Goal: Complete application form: Complete application form

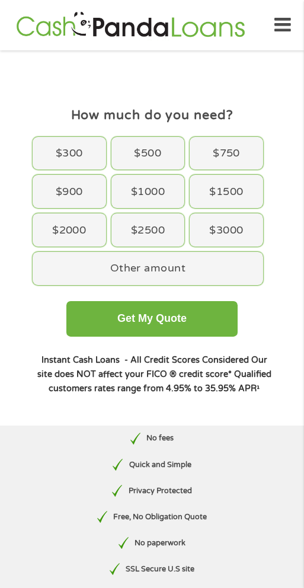
click at [230, 230] on div "$3000" at bounding box center [226, 229] width 73 height 33
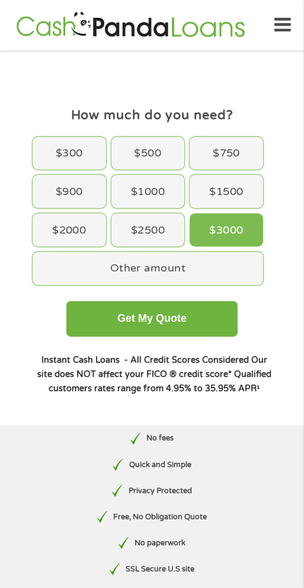
click at [203, 328] on button "Get My Quote" at bounding box center [151, 319] width 171 height 36
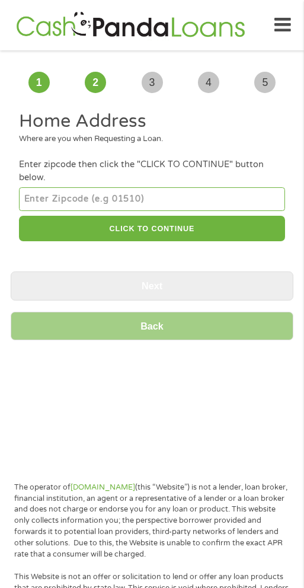
click at [84, 203] on input "number" at bounding box center [151, 199] width 265 height 24
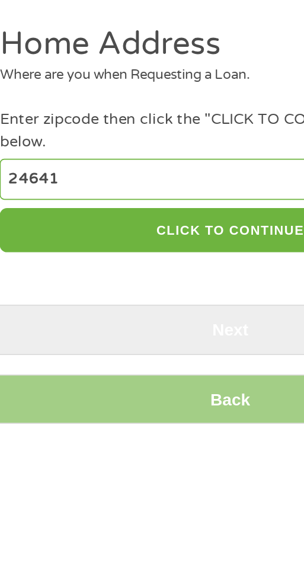
type input "24641"
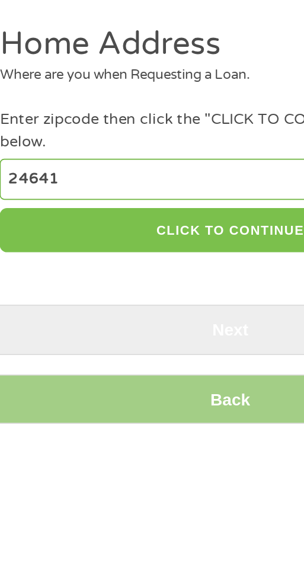
click at [130, 227] on button "CLICK TO CONTINUE" at bounding box center [151, 228] width 265 height 25
type input "24641"
type input "Richlands"
select select "[US_STATE]"
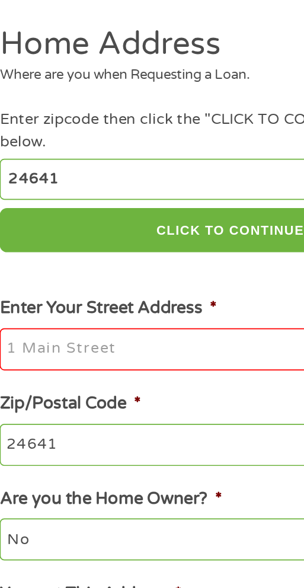
click at [66, 296] on input "Enter Your Street Address *" at bounding box center [151, 297] width 265 height 25
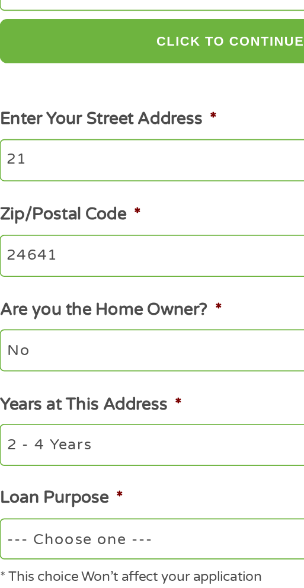
type input "2"
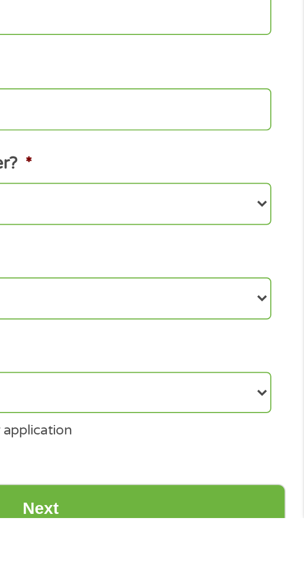
type input "[STREET_ADDRESS]"
click at [281, 411] on select "No Yes" at bounding box center [151, 407] width 265 height 24
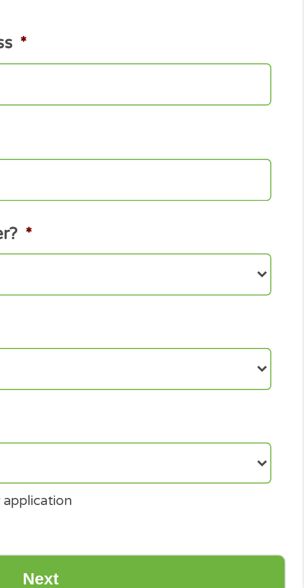
select select "yes"
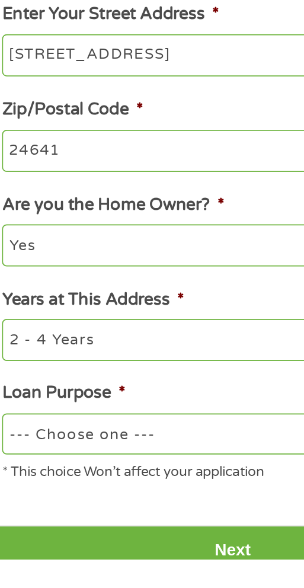
scroll to position [4, 0]
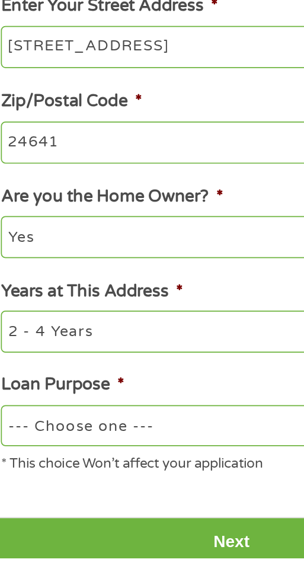
click at [143, 459] on select "1 Year or less 1 - 2 Years 2 - 4 Years Over 4 Years" at bounding box center [151, 457] width 265 height 24
select select "60months"
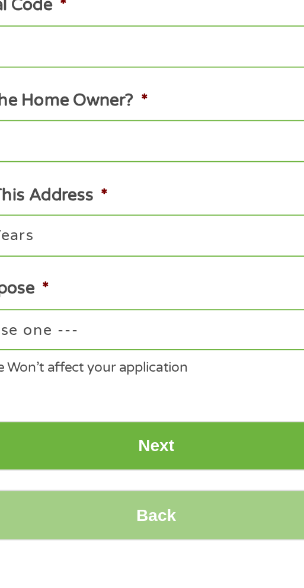
scroll to position [60, 0]
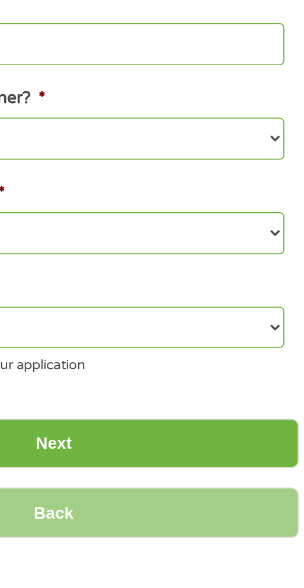
click at [277, 459] on select "--- Choose one --- Pay Bills Debt Consolidation Home Improvement Major Purchase…" at bounding box center [151, 455] width 265 height 24
select select "majorpurchase"
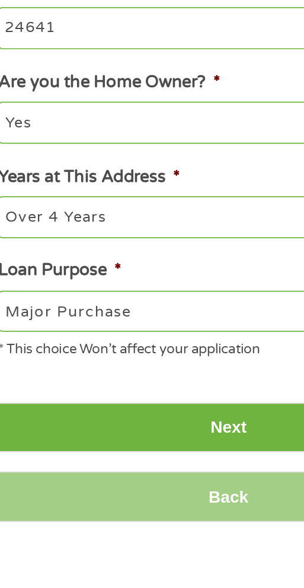
scroll to position [78, 0]
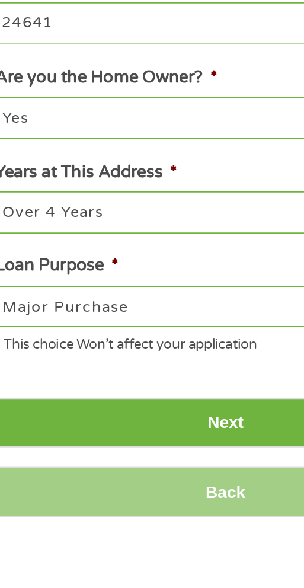
click at [152, 506] on input "Next" at bounding box center [152, 505] width 283 height 29
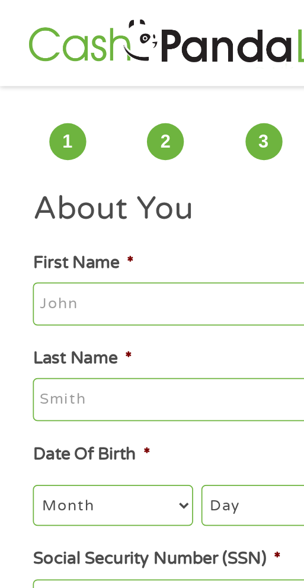
scroll to position [0, 0]
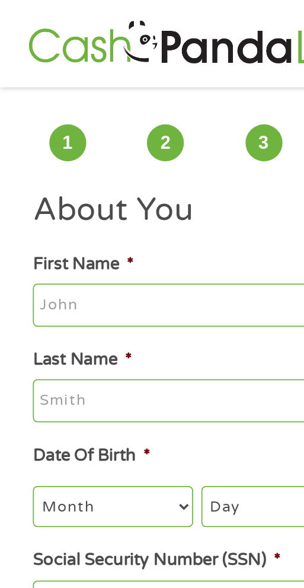
click at [84, 177] on input "First Name *" at bounding box center [151, 176] width 265 height 25
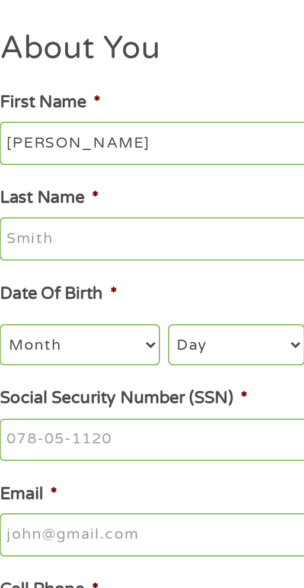
type input "[PERSON_NAME]"
click at [79, 230] on input "Last Name *" at bounding box center [151, 231] width 265 height 25
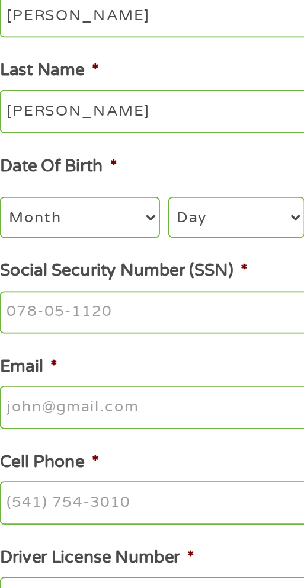
type input "[PERSON_NAME]"
click at [80, 300] on select "Month 1 2 3 4 5 6 7 8 9 10 11 12" at bounding box center [65, 292] width 92 height 24
select select "11"
click at [155, 293] on select "Day 1 2 3 4 5 6 7 8 9 10 11 12 13 14 15 16 17 18 19 20 21 22 23 24 25 26 27 28 …" at bounding box center [155, 292] width 79 height 24
select select "9"
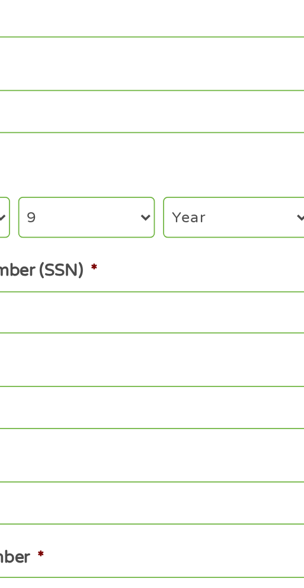
click at [238, 294] on select "Year [DATE] 2006 2005 2004 2003 2002 2001 2000 1999 1998 1997 1996 1995 1994 19…" at bounding box center [242, 292] width 85 height 24
select select "1977"
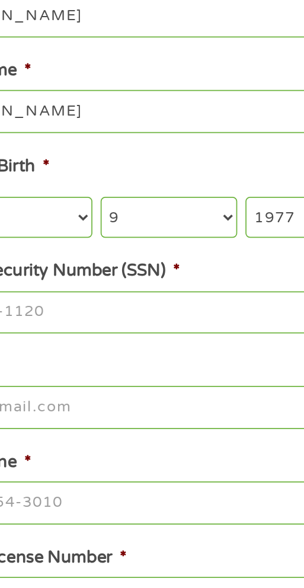
click at [105, 349] on input "Social Security Number (SSN) *" at bounding box center [151, 347] width 265 height 25
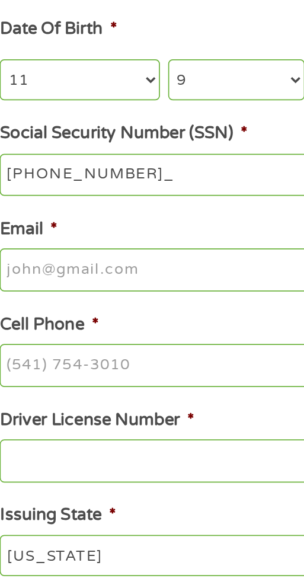
type input "223-25-8089"
click at [90, 406] on input "Email *" at bounding box center [151, 401] width 265 height 25
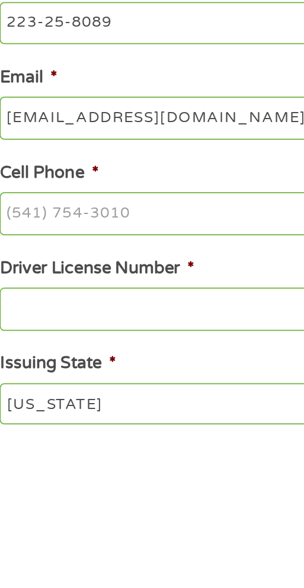
type input "[EMAIL_ADDRESS][DOMAIN_NAME]"
click at [103, 463] on input "Cell Phone *" at bounding box center [151, 456] width 265 height 25
type input "[PHONE_NUMBER]"
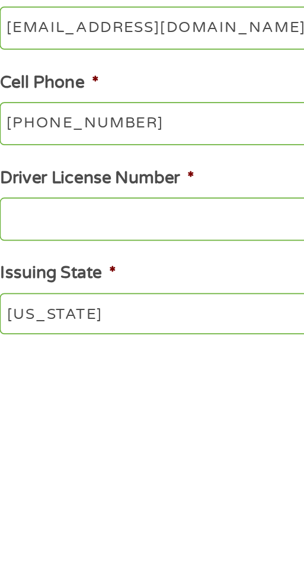
click at [88, 520] on input "Driver License Number *" at bounding box center [151, 511] width 265 height 25
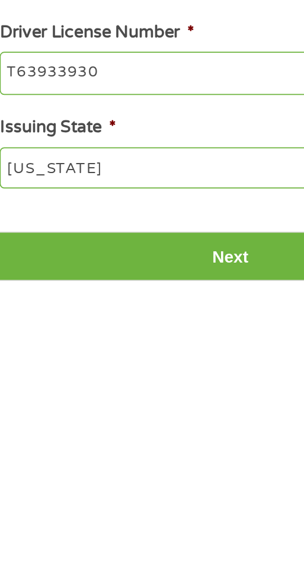
type input "T63933930"
click at [158, 573] on input "Next" at bounding box center [152, 569] width 283 height 29
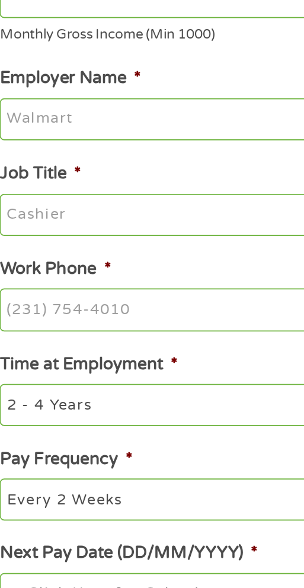
click at [99, 322] on input "Employer Name *" at bounding box center [151, 317] width 265 height 25
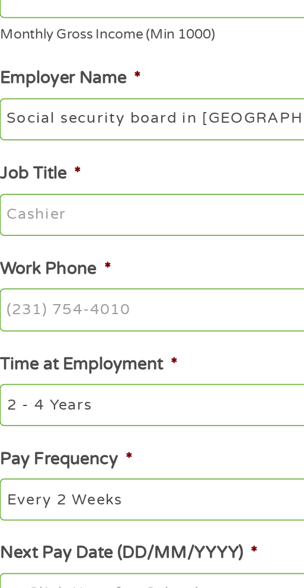
type input "Social security board in [GEOGRAPHIC_DATA] va"
click at [100, 373] on input "Job Title *" at bounding box center [151, 372] width 265 height 25
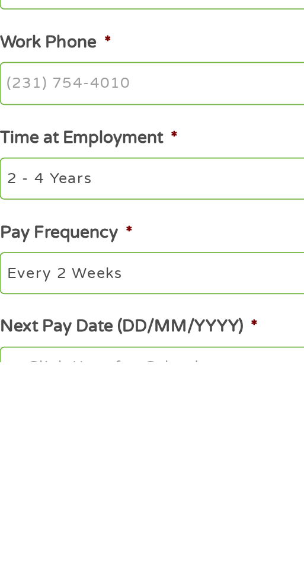
type input "Disabled"
click at [104, 433] on input "Work Phone *" at bounding box center [151, 427] width 265 height 25
type input "[PHONE_NUMBER]"
click at [113, 487] on select "--- Choose one --- 1 Year or less 1 - 2 Years 2 - 4 Years Over 4 Years" at bounding box center [151, 482] width 265 height 24
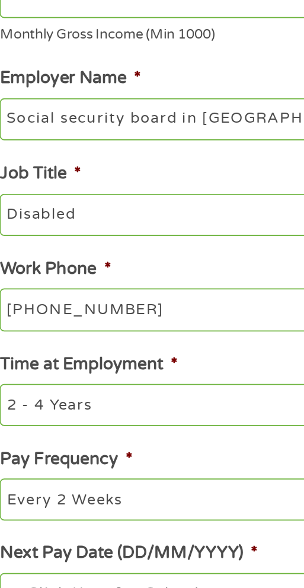
select select "60months"
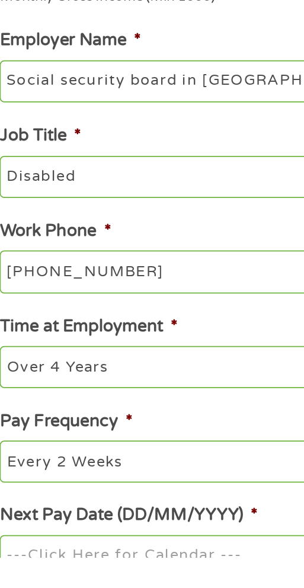
scroll to position [5, 0]
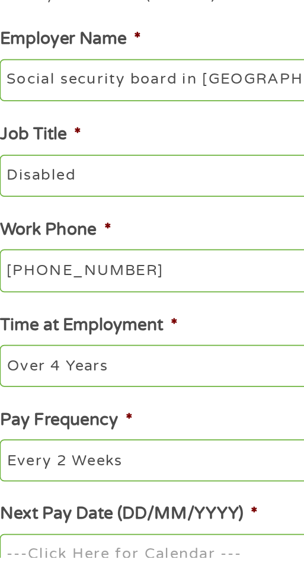
click at [112, 537] on select "--- Choose one --- Every 2 Weeks Every Week Monthly Semi-Monthly" at bounding box center [151, 532] width 265 height 24
select select "monthly"
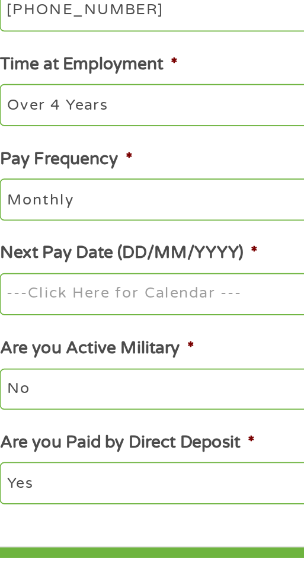
scroll to position [157, 0]
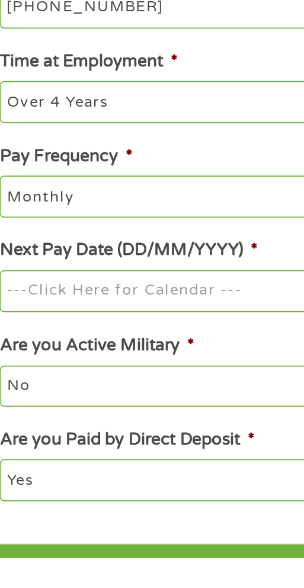
click at [67, 434] on input "Next Pay Date (DD/MM/YYYY) *" at bounding box center [151, 434] width 265 height 25
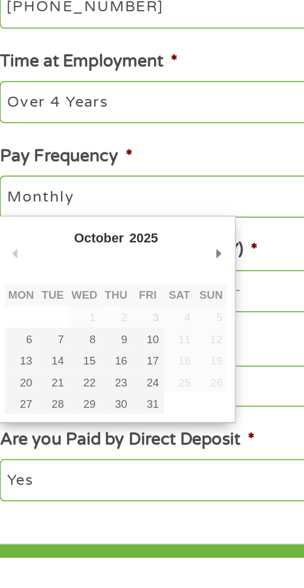
type input "[DATE]"
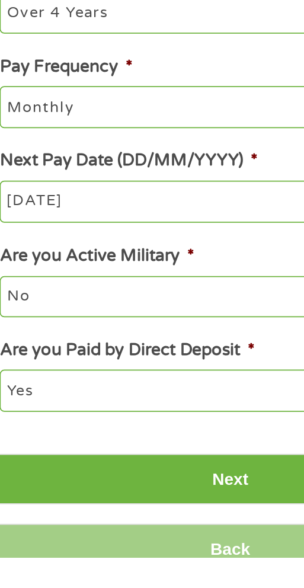
scroll to position [210, 0]
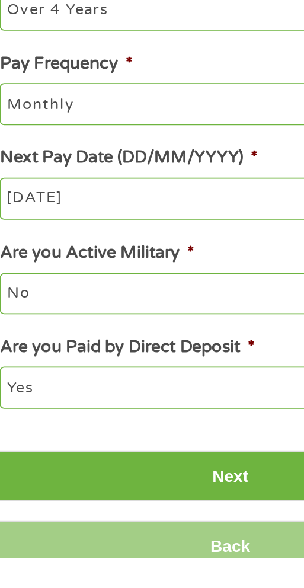
click at [152, 545] on input "Next" at bounding box center [152, 540] width 283 height 29
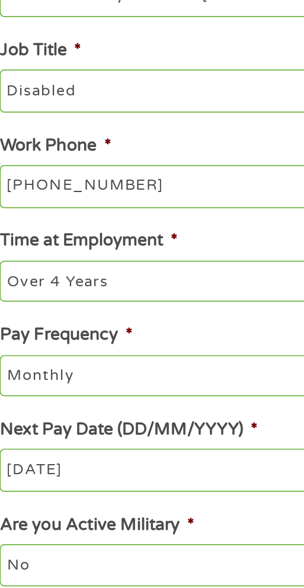
scroll to position [0, 0]
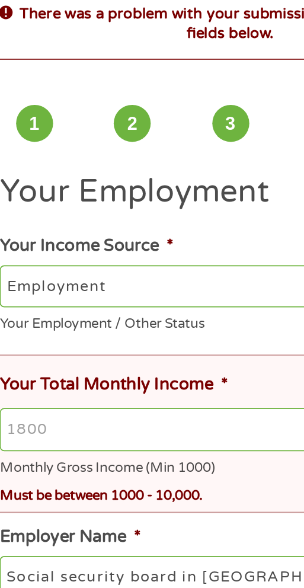
click at [56, 321] on input "Your Total Monthly Income *" at bounding box center [155, 314] width 273 height 25
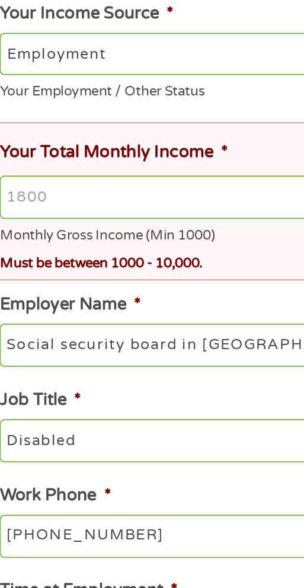
click at [53, 319] on input "Your Total Monthly Income *" at bounding box center [155, 314] width 273 height 25
click at [36, 322] on input "19284" at bounding box center [155, 314] width 273 height 25
click at [35, 321] on input "19284" at bounding box center [155, 314] width 273 height 25
click at [39, 309] on input "84" at bounding box center [155, 314] width 273 height 25
type input "8"
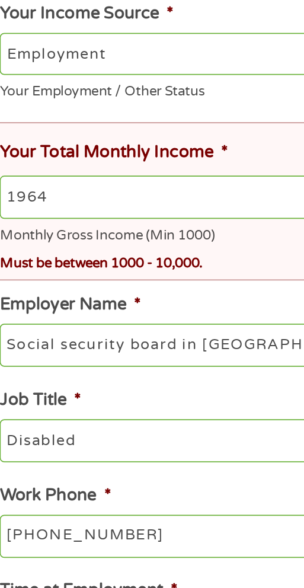
click at [34, 322] on input "1964" at bounding box center [155, 314] width 273 height 25
click at [28, 322] on input "1964" at bounding box center [155, 314] width 273 height 25
click at [52, 319] on input "1964" at bounding box center [155, 314] width 273 height 25
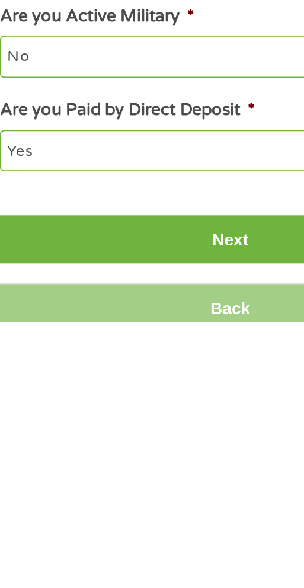
type input "1964.00"
click at [152, 550] on input "Next" at bounding box center [152, 540] width 283 height 29
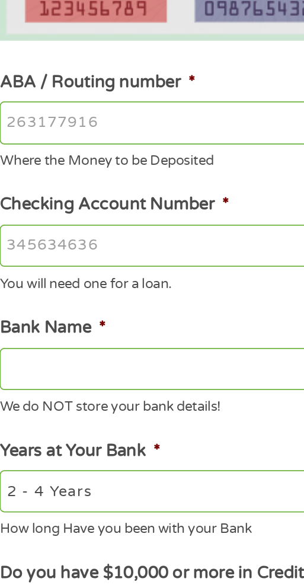
click at [103, 324] on input "ABA / Routing number *" at bounding box center [151, 319] width 265 height 25
type input "16500130059971"
click at [102, 393] on input "Checking Account Number *" at bounding box center [151, 390] width 265 height 25
click at [41, 393] on input "Checking Account Number *" at bounding box center [151, 390] width 265 height 25
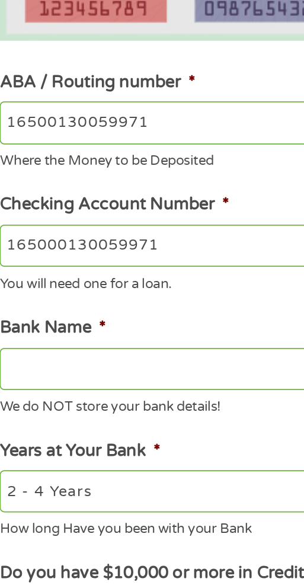
type input "165000130059971"
click at [116, 323] on input "16500130059971" at bounding box center [151, 319] width 265 height 25
type input "1"
type input "124303120"
type input "GREEN DOT BANK"
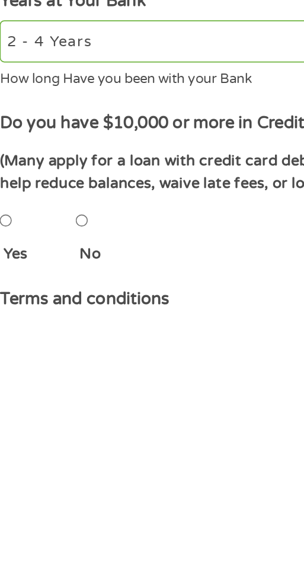
scroll to position [110, 0]
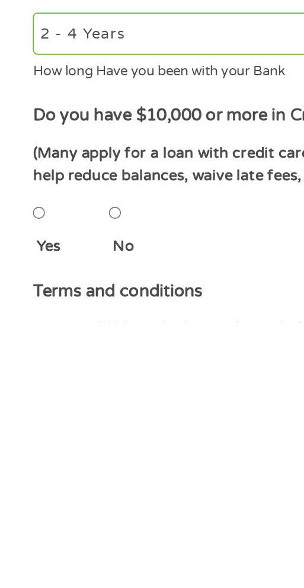
type input "124303120"
click at [70, 527] on input "No" at bounding box center [66, 525] width 7 height 24
radio input "true"
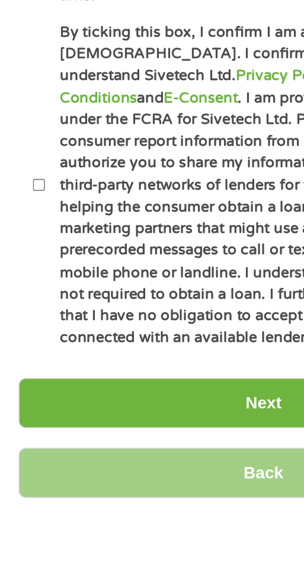
scroll to position [493, 0]
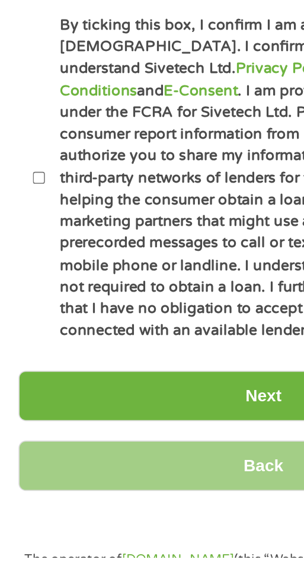
click at [30, 347] on label "By ticking this box, I confirm I am at least [DEMOGRAPHIC_DATA]. I confirm I ha…" at bounding box center [139, 368] width 226 height 189
click at [26, 357] on input "By ticking this box, I confirm I am at least [DEMOGRAPHIC_DATA]. I confirm I ha…" at bounding box center [22, 369] width 7 height 24
checkbox input "true"
click at [132, 480] on input "Next" at bounding box center [152, 494] width 283 height 29
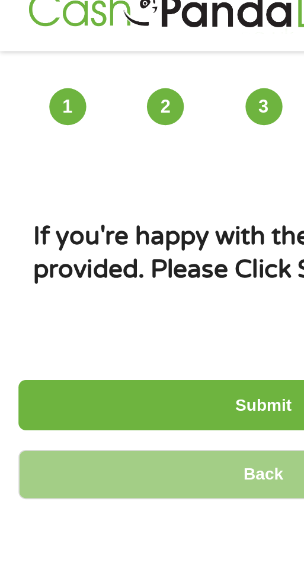
scroll to position [0, 0]
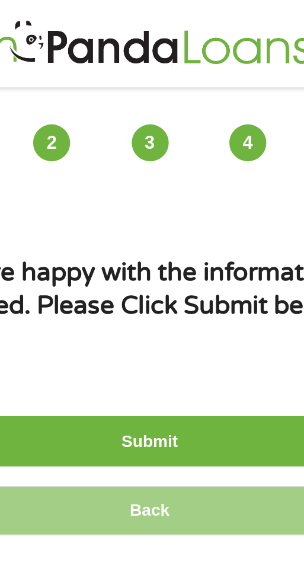
click at [168, 253] on input "Submit" at bounding box center [152, 254] width 283 height 29
